Goal: Find specific page/section: Find specific page/section

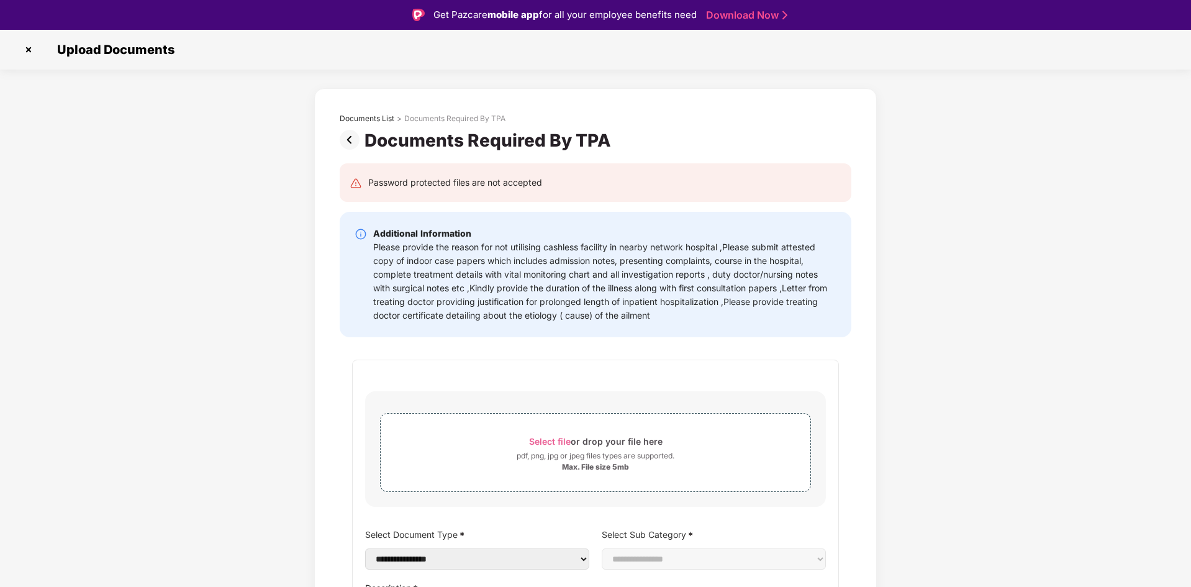
click at [34, 47] on img at bounding box center [29, 50] width 20 height 20
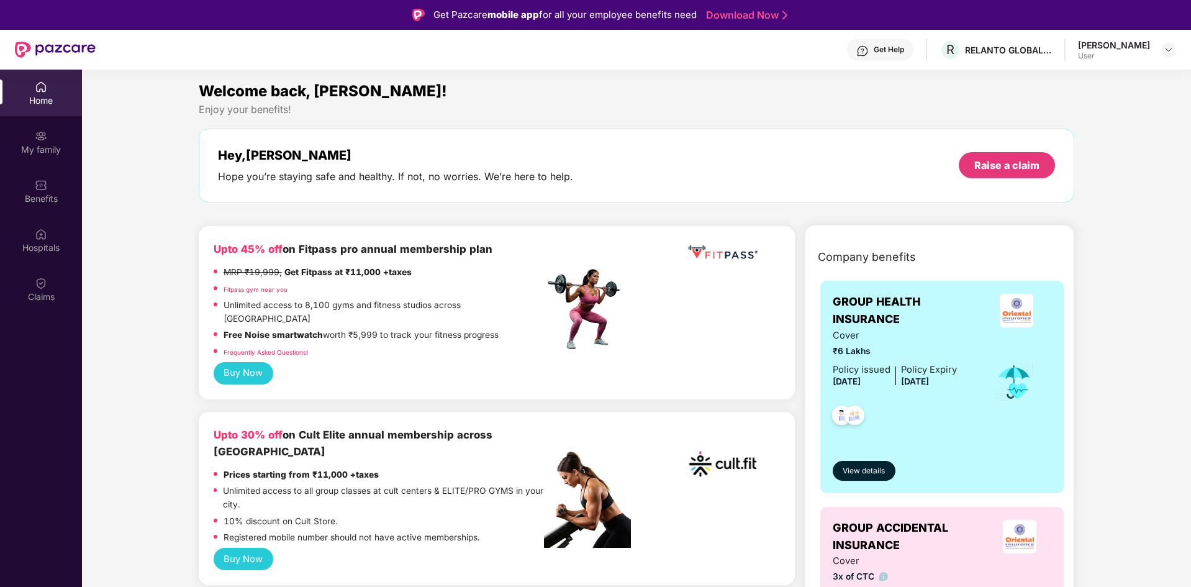
click at [1137, 52] on div "User" at bounding box center [1114, 56] width 72 height 10
click at [1162, 50] on div at bounding box center [1169, 49] width 15 height 15
click at [686, 89] on div "Welcome back, [PERSON_NAME]!" at bounding box center [637, 92] width 876 height 24
click at [55, 291] on div "Claims" at bounding box center [41, 297] width 82 height 12
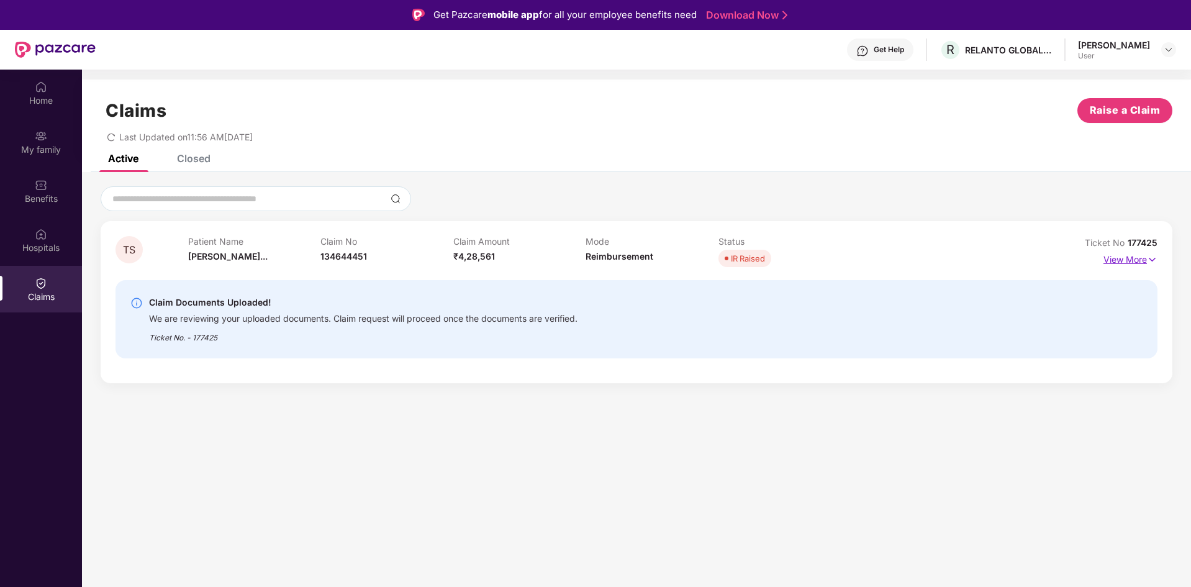
click at [1151, 256] on img at bounding box center [1152, 260] width 11 height 14
